Goal: Task Accomplishment & Management: Use online tool/utility

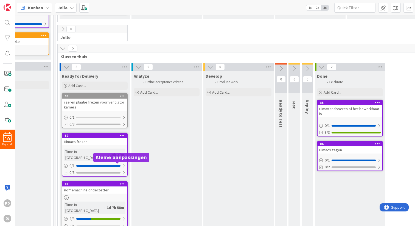
scroll to position [155, 0]
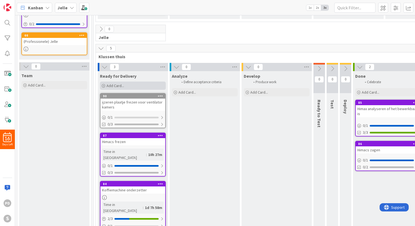
click at [120, 83] on span "Add Card..." at bounding box center [116, 85] width 18 height 5
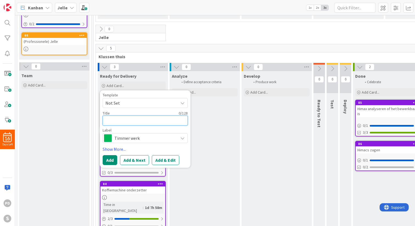
type textarea "b"
type textarea "x"
type textarea "be"
type textarea "x"
type textarea "bed"
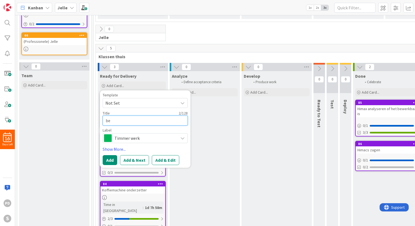
type textarea "x"
type textarea "bedb"
type textarea "x"
type textarea "bedbo"
type textarea "x"
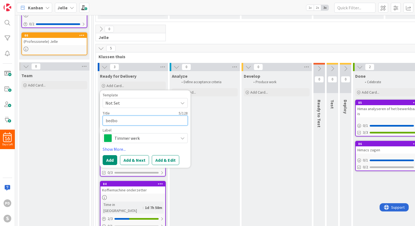
type textarea "bedbod"
type textarea "x"
type textarea "bedbode"
type textarea "x"
type textarea "bedbodem"
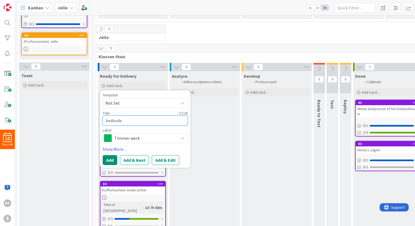
type textarea "x"
type textarea "bedbodem"
type textarea "x"
type textarea "bedbodem m"
type textarea "x"
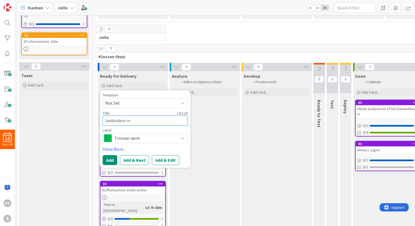
type textarea "bedbodem ma"
type textarea "x"
type textarea "bedbodem mak"
type textarea "x"
type textarea "bedbodem make"
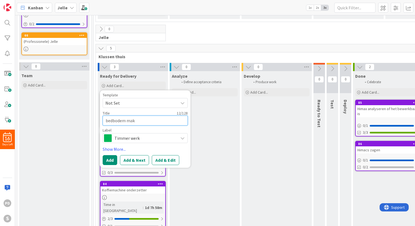
type textarea "x"
type textarea "bedbodem maken"
type textarea "x"
type textarea "bedbodem maken"
click at [112, 155] on button "Add" at bounding box center [110, 160] width 15 height 10
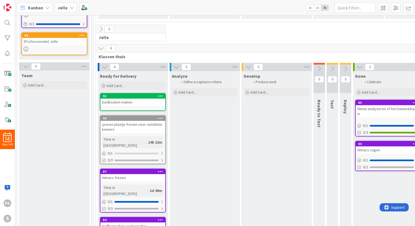
click at [129, 94] on div "91" at bounding box center [134, 96] width 62 height 4
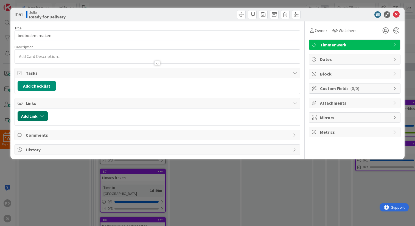
click at [43, 116] on icon "button" at bounding box center [42, 116] width 4 height 4
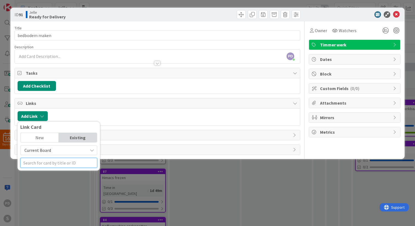
click at [52, 165] on input "text" at bounding box center [58, 163] width 77 height 10
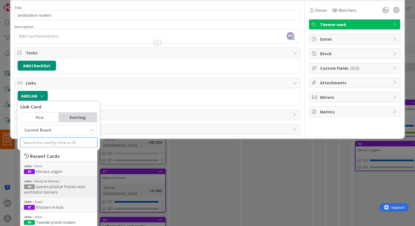
scroll to position [21, 0]
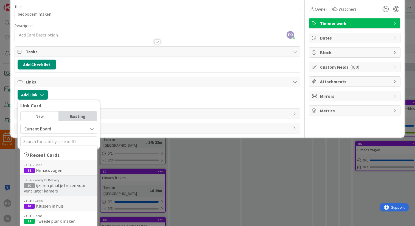
click at [55, 206] on span "Klussen in huis" at bounding box center [50, 205] width 28 height 5
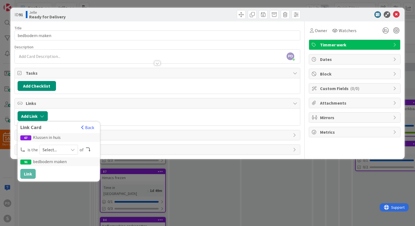
click at [54, 152] on span "Select..." at bounding box center [54, 150] width 23 height 8
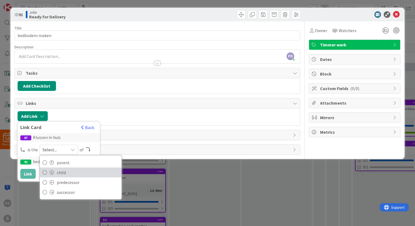
click at [55, 171] on link "child" at bounding box center [81, 172] width 82 height 10
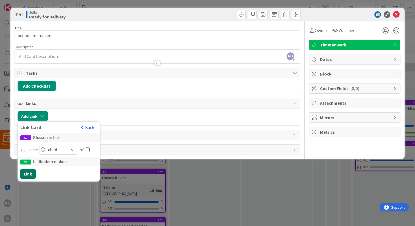
click at [24, 174] on button "Link" at bounding box center [27, 174] width 15 height 10
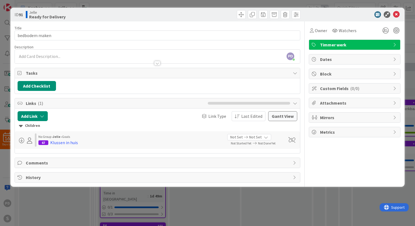
click at [45, 55] on div "PD [PERSON_NAME] just joined" at bounding box center [157, 57] width 285 height 14
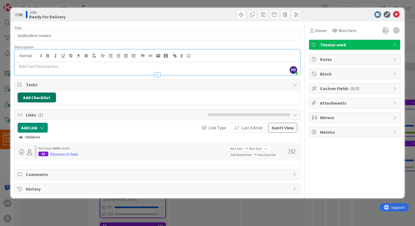
click at [37, 99] on button "Add Checklist" at bounding box center [37, 98] width 38 height 10
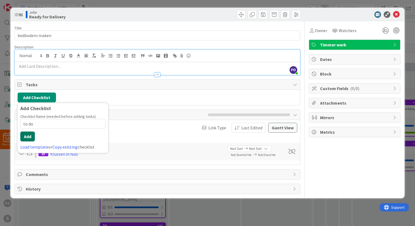
type input "to do"
click at [26, 138] on button "Add" at bounding box center [27, 137] width 15 height 10
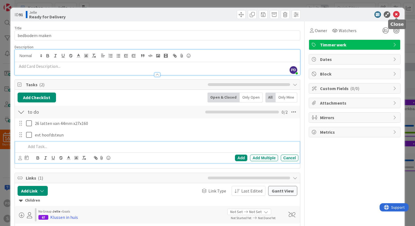
click at [396, 16] on icon at bounding box center [396, 14] width 7 height 7
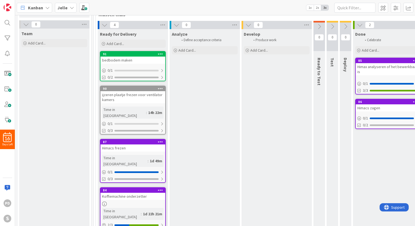
scroll to position [198, 0]
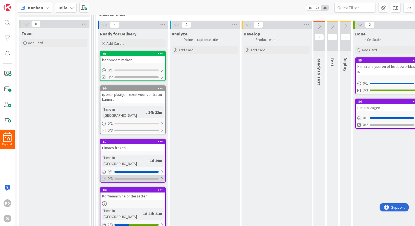
click at [163, 177] on div at bounding box center [161, 179] width 3 height 4
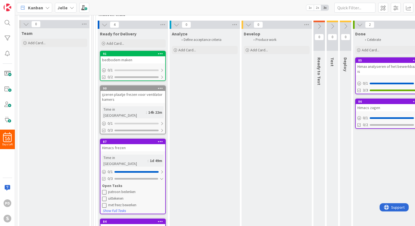
click at [104, 190] on icon at bounding box center [104, 192] width 4 height 4
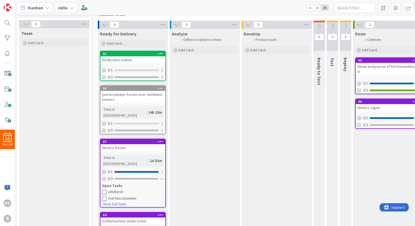
click at [104, 190] on icon at bounding box center [104, 192] width 4 height 4
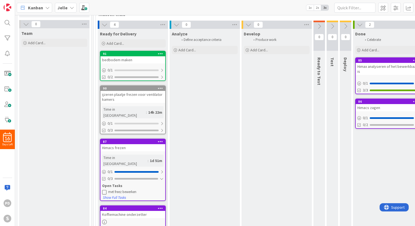
click at [104, 190] on icon at bounding box center [104, 192] width 4 height 4
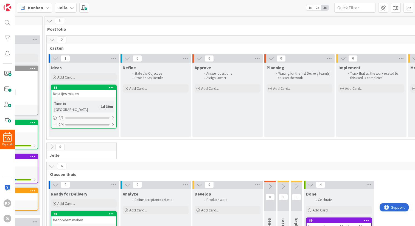
scroll to position [0, 0]
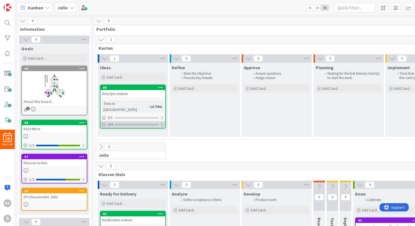
click at [162, 122] on div at bounding box center [161, 124] width 3 height 4
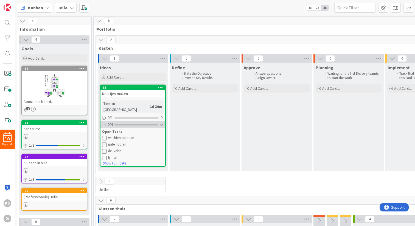
click at [162, 122] on div at bounding box center [162, 124] width 4 height 4
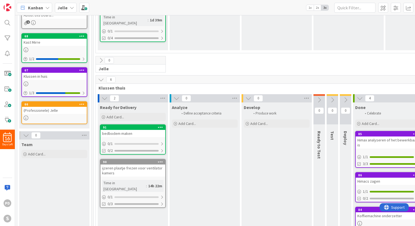
scroll to position [88, 0]
